Goal: Transaction & Acquisition: Purchase product/service

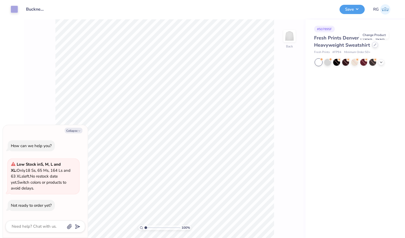
click at [373, 46] on div at bounding box center [375, 45] width 6 height 6
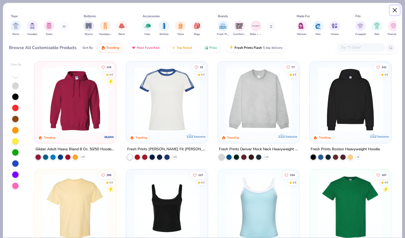
click at [396, 11] on button "Close" at bounding box center [395, 10] width 10 height 10
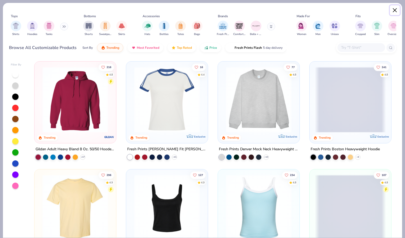
click at [394, 11] on button "Close" at bounding box center [395, 10] width 10 height 10
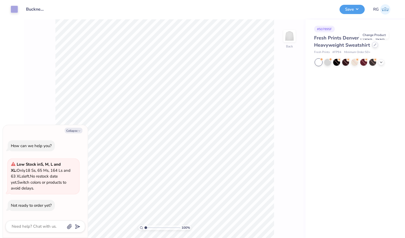
click at [374, 43] on div at bounding box center [375, 45] width 6 height 6
type textarea "x"
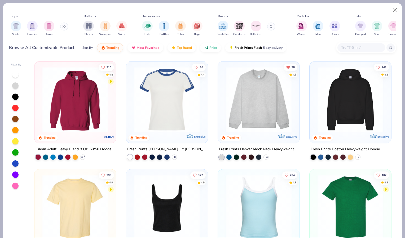
click at [358, 46] on input "text" at bounding box center [361, 48] width 41 height 6
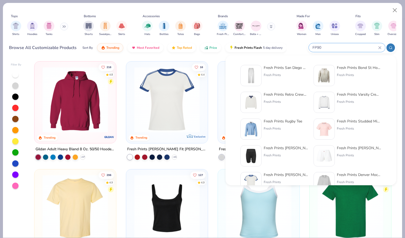
type input "FP90"
click at [271, 68] on div "Fresh Prints San Diego Open Heavyweight Sweatpants" at bounding box center [286, 68] width 45 height 6
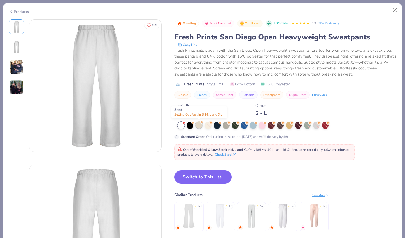
click at [200, 126] on div at bounding box center [199, 124] width 7 height 7
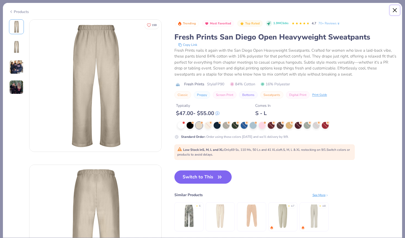
click at [397, 8] on button "Close" at bounding box center [395, 10] width 10 height 10
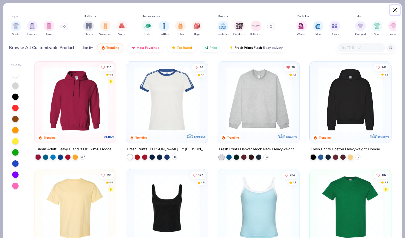
click at [395, 10] on button "Close" at bounding box center [395, 10] width 10 height 10
type textarea "x"
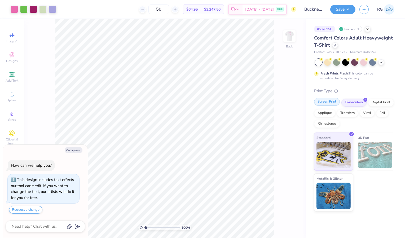
click at [327, 102] on div "Screen Print" at bounding box center [327, 102] width 26 height 8
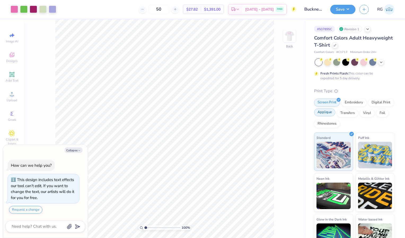
click at [335, 113] on div "Applique" at bounding box center [324, 112] width 21 height 8
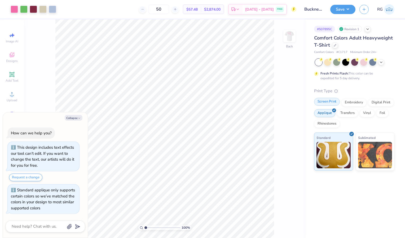
click at [330, 100] on div "Screen Print" at bounding box center [327, 102] width 26 height 8
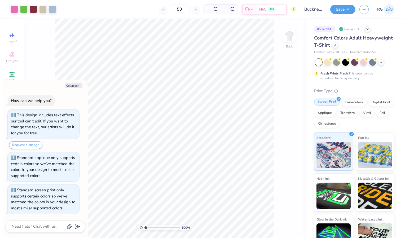
type textarea "x"
click at [169, 8] on input "50" at bounding box center [158, 10] width 21 height 10
type input "5"
type input "8"
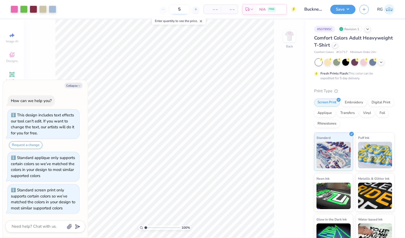
type input "50"
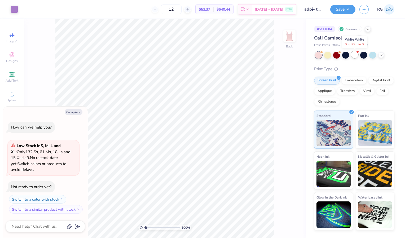
click at [356, 56] on div at bounding box center [354, 54] width 7 height 7
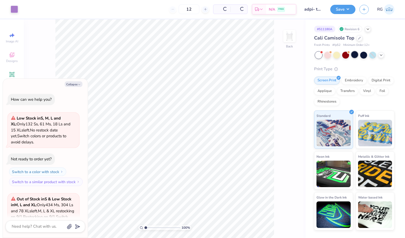
scroll to position [59, 0]
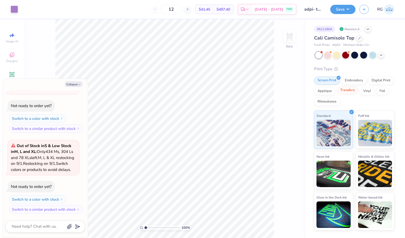
type textarea "x"
click at [182, 7] on input "12" at bounding box center [171, 10] width 21 height 10
type input "1"
type input "8"
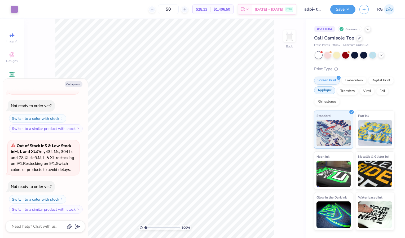
type input "50"
click at [323, 94] on div "Screen Print Embroidery Digital Print Applique Transfers Vinyl Foil Rhinestones" at bounding box center [354, 91] width 80 height 29
click at [318, 92] on div "Applique" at bounding box center [324, 90] width 21 height 8
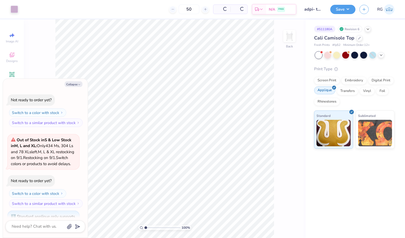
scroll to position [91, 0]
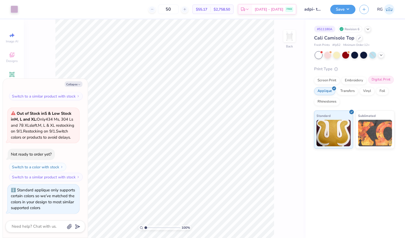
click at [385, 78] on div "Digital Print" at bounding box center [381, 80] width 26 height 8
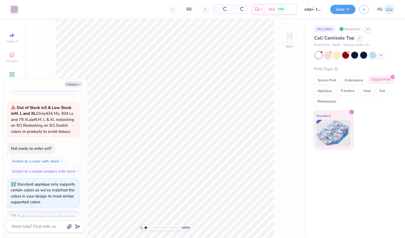
scroll to position [124, 0]
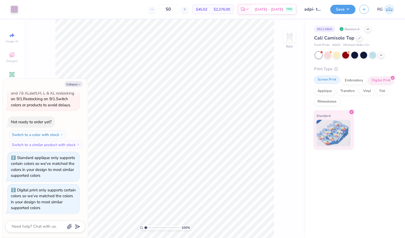
click at [327, 79] on div "Screen Print" at bounding box center [327, 80] width 26 height 8
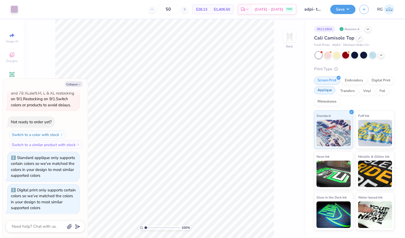
click at [324, 92] on div "Applique" at bounding box center [324, 90] width 21 height 8
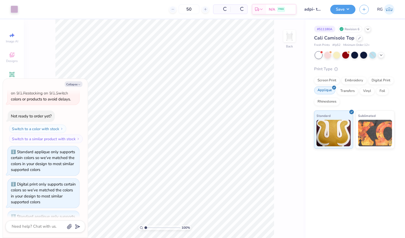
scroll to position [156, 0]
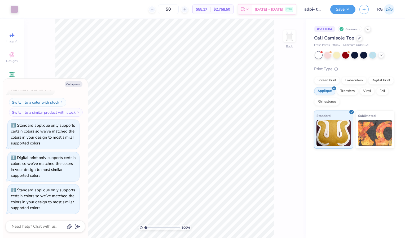
click at [274, 116] on div "100 % Back" at bounding box center [165, 128] width 282 height 219
type textarea "x"
type input "1.66"
type textarea "x"
